Goal: Communication & Community: Answer question/provide support

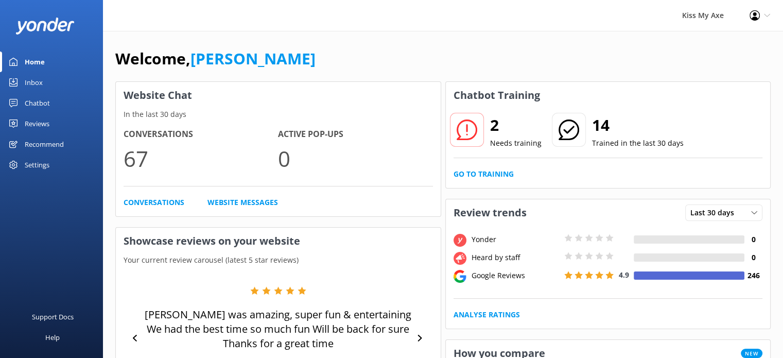
click at [61, 86] on link "Inbox" at bounding box center [51, 82] width 103 height 21
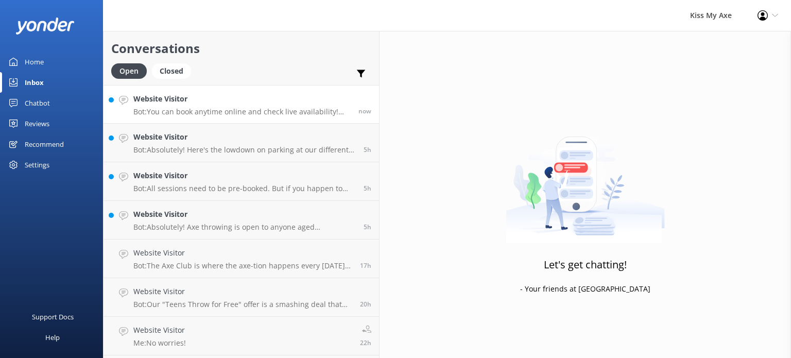
click at [201, 108] on p "Bot: You can book anytime online and check live availability! Just click BOOK N…" at bounding box center [241, 111] width 217 height 9
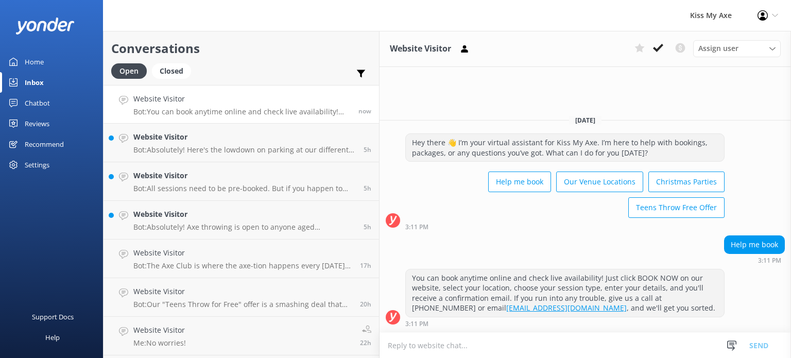
click at [450, 350] on textarea at bounding box center [584, 345] width 411 height 25
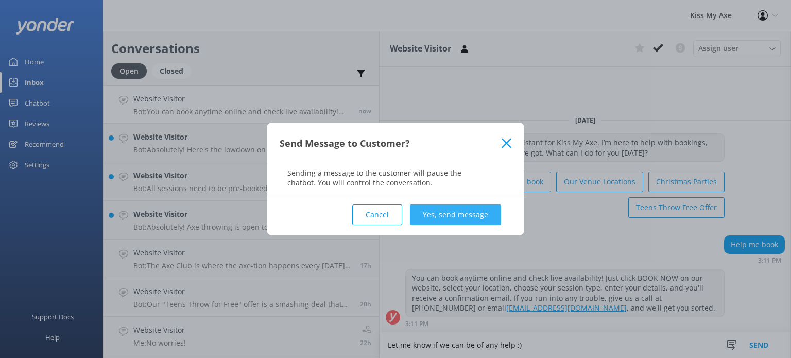
type textarea "Let me know if we can be of any help :)"
click at [456, 214] on button "Yes, send message" at bounding box center [455, 214] width 91 height 21
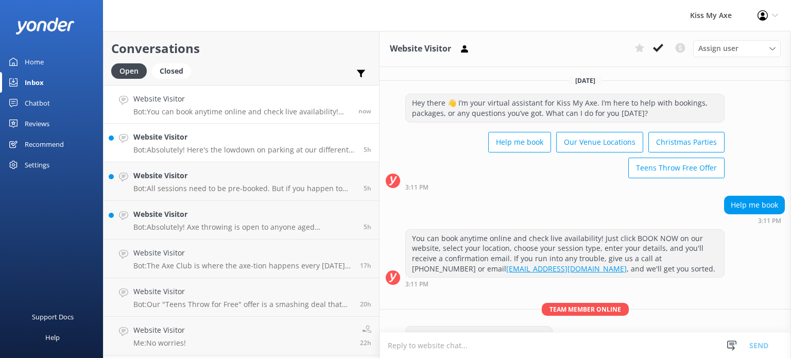
click at [234, 155] on link "Website Visitor Bot: Absolutely! Here's the lowdown on parking at our different…" at bounding box center [240, 143] width 275 height 39
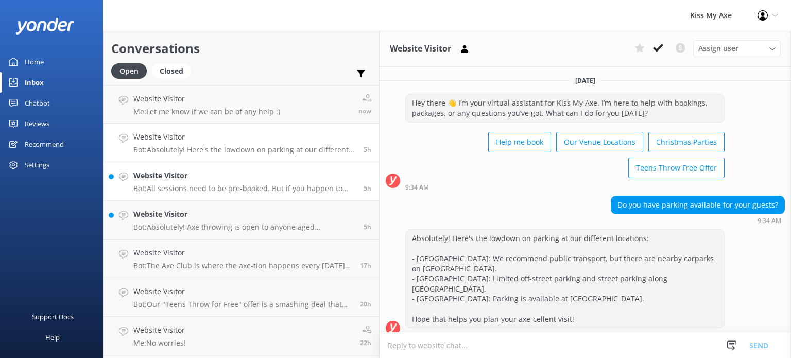
click at [229, 175] on h4 "Website Visitor" at bounding box center [244, 175] width 222 height 11
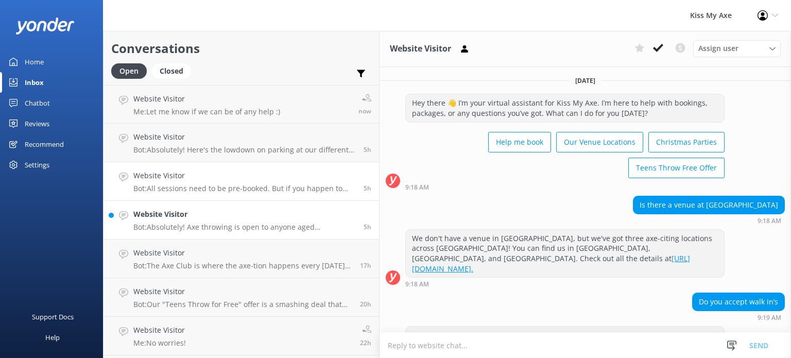
click at [219, 224] on p "Bot: Absolutely! Axe throwing is open to anyone aged [DEMOGRAPHIC_DATA] and ove…" at bounding box center [244, 226] width 222 height 9
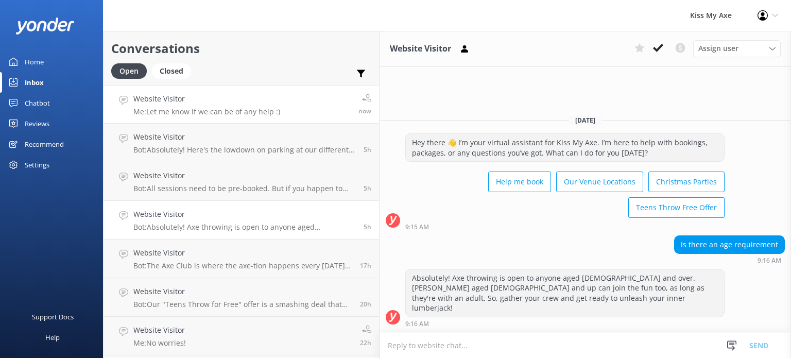
click at [231, 111] on p "Me: Let me know if we can be of any help :)" at bounding box center [206, 111] width 147 height 9
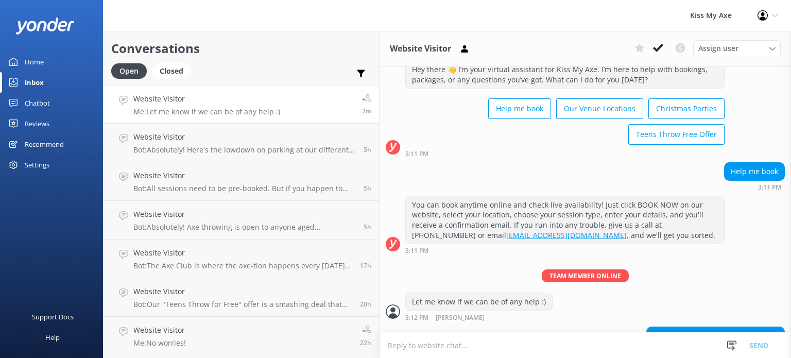
scroll to position [58, 0]
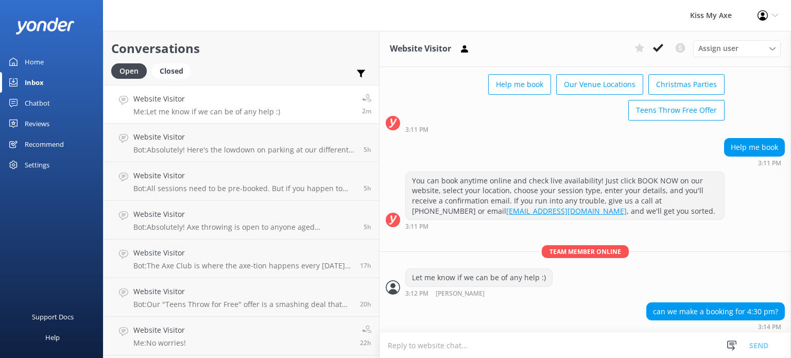
click at [450, 340] on textarea at bounding box center [584, 345] width 411 height 25
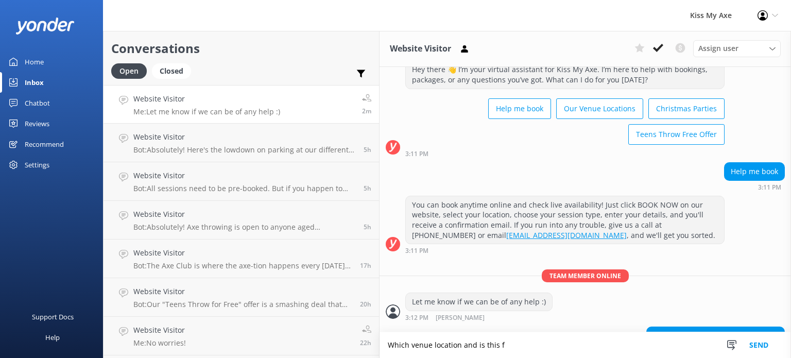
scroll to position [55, 0]
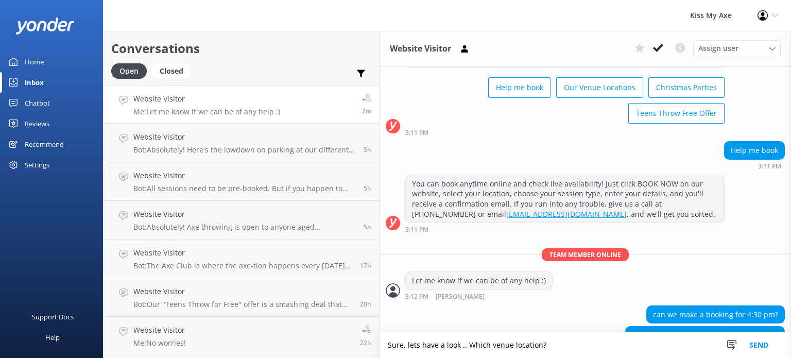
type textarea "Sure, lets have a look .. Which venue location?"
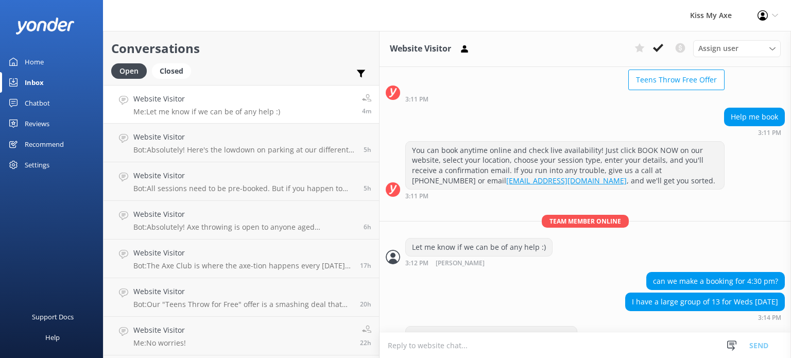
scroll to position [121, 0]
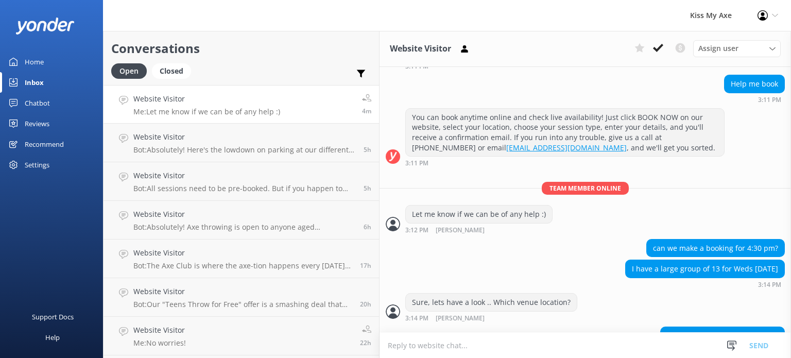
click at [483, 347] on textarea at bounding box center [584, 345] width 411 height 25
type textarea "Okay, wont be a moment :)"
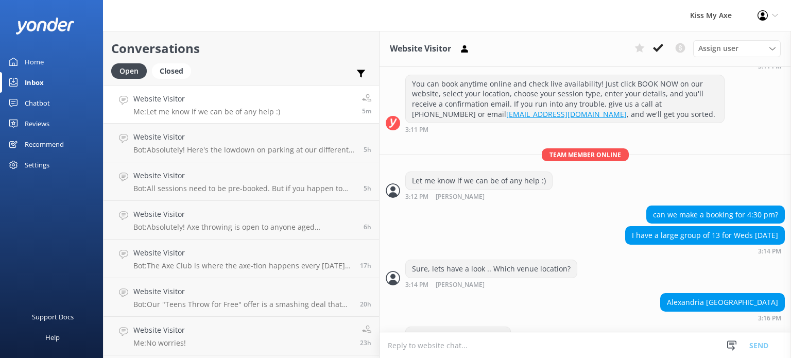
click at [412, 341] on textarea at bounding box center [584, 345] width 411 height 25
type textarea "O"
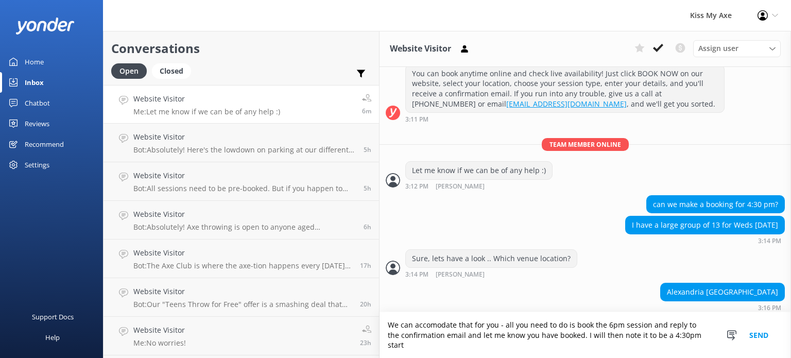
type textarea "We can accomodate that for you - all you need to do is book the 6pm session and…"
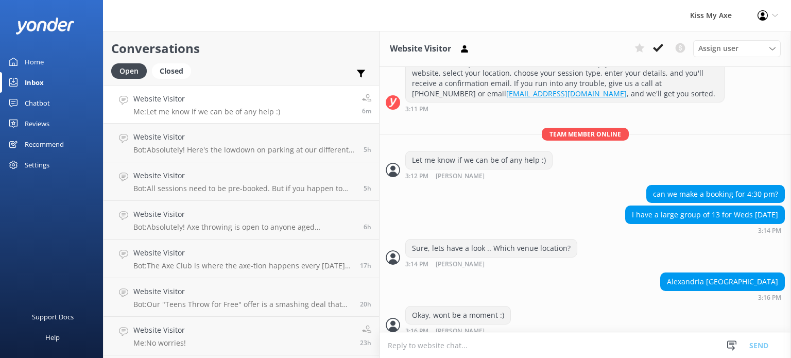
scroll to position [198, 0]
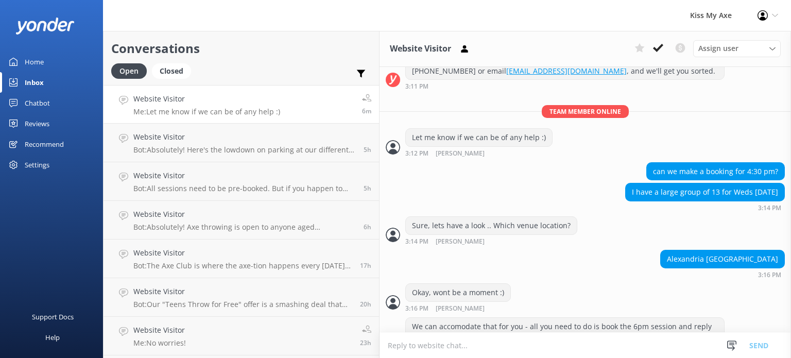
click at [435, 349] on textarea at bounding box center [584, 345] width 411 height 25
type textarea "If you could arrive by 4:15pm"
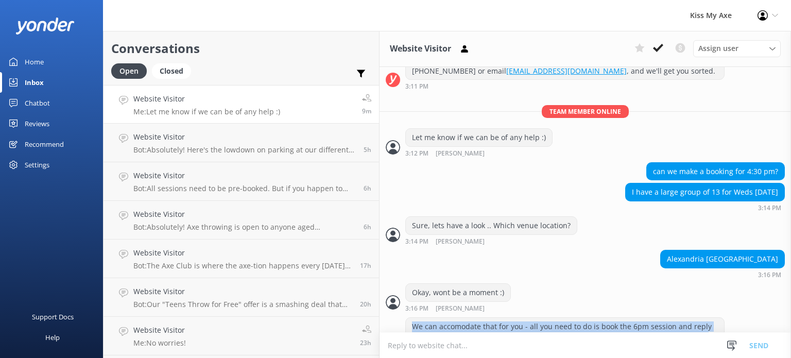
drag, startPoint x: 656, startPoint y: 308, endPoint x: 336, endPoint y: 291, distance: 321.1
click at [406, 318] on div "We can accomodate that for you - all you need to do is book the 6pm session and…" at bounding box center [565, 337] width 318 height 38
copy div "We can accomodate that for you - all you need to do is book the 6pm session and…"
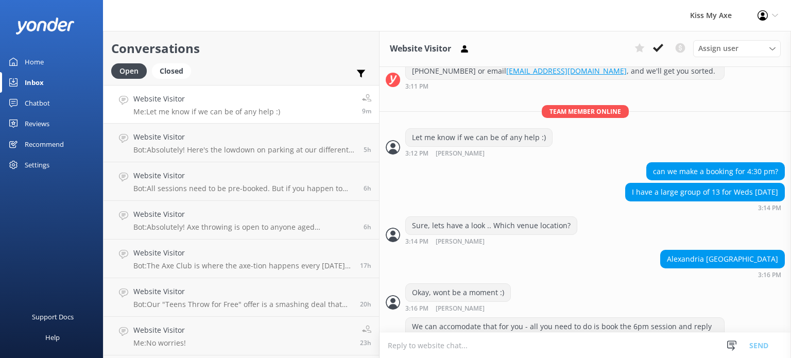
click at [420, 339] on textarea at bounding box center [584, 345] width 411 height 25
type textarea "Sorry, correction - you will need to book the 4pm session"
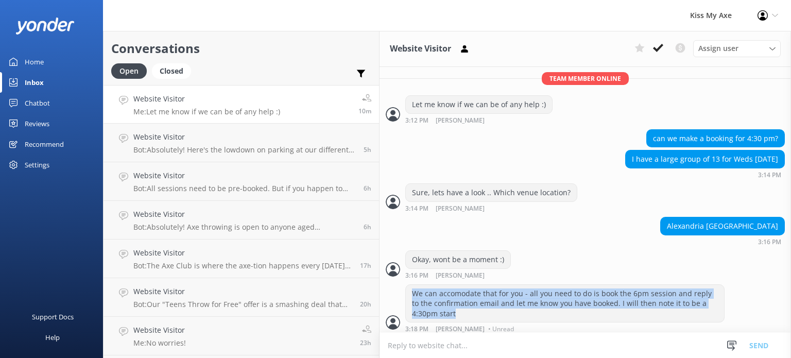
drag, startPoint x: 658, startPoint y: 273, endPoint x: 339, endPoint y: 266, distance: 319.2
click at [406, 285] on div "We can accomodate that for you - all you need to do is book the 6pm session and…" at bounding box center [565, 304] width 318 height 38
copy div "We can accomodate that for you - all you need to do is book the 6pm session and…"
